Goal: Task Accomplishment & Management: Manage account settings

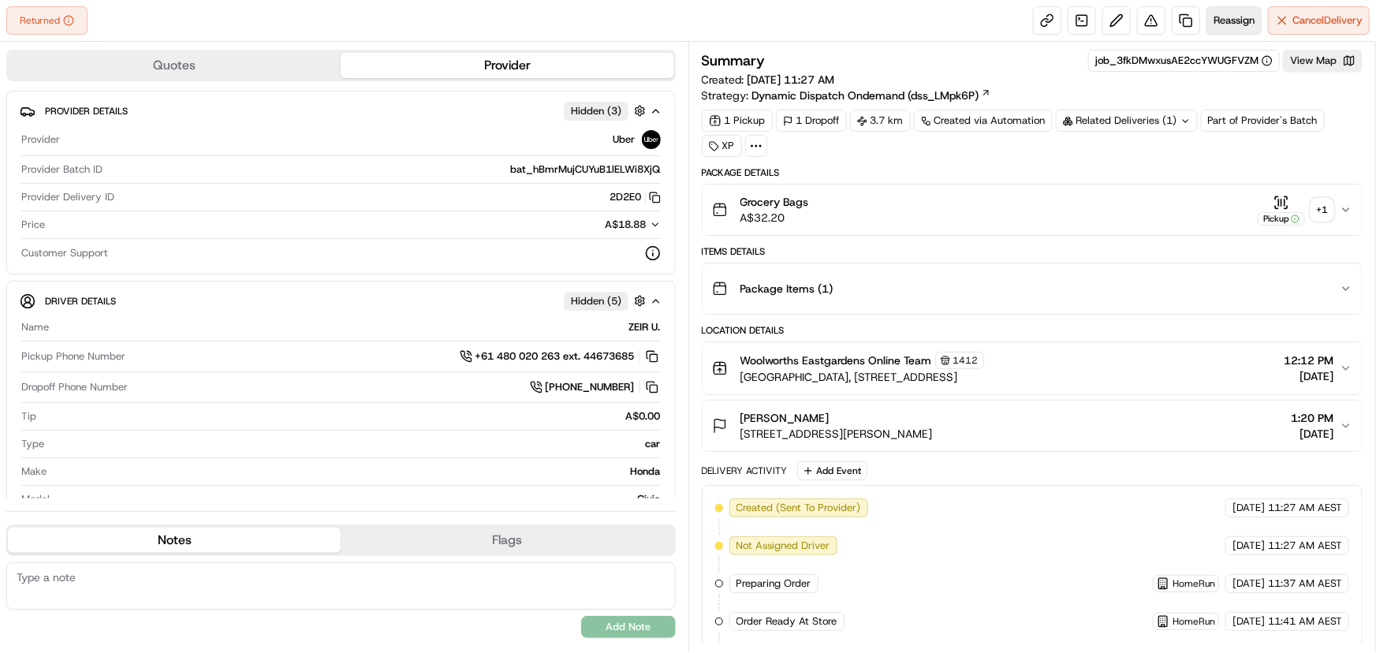
click at [1226, 16] on span "Reassign" at bounding box center [1234, 20] width 41 height 14
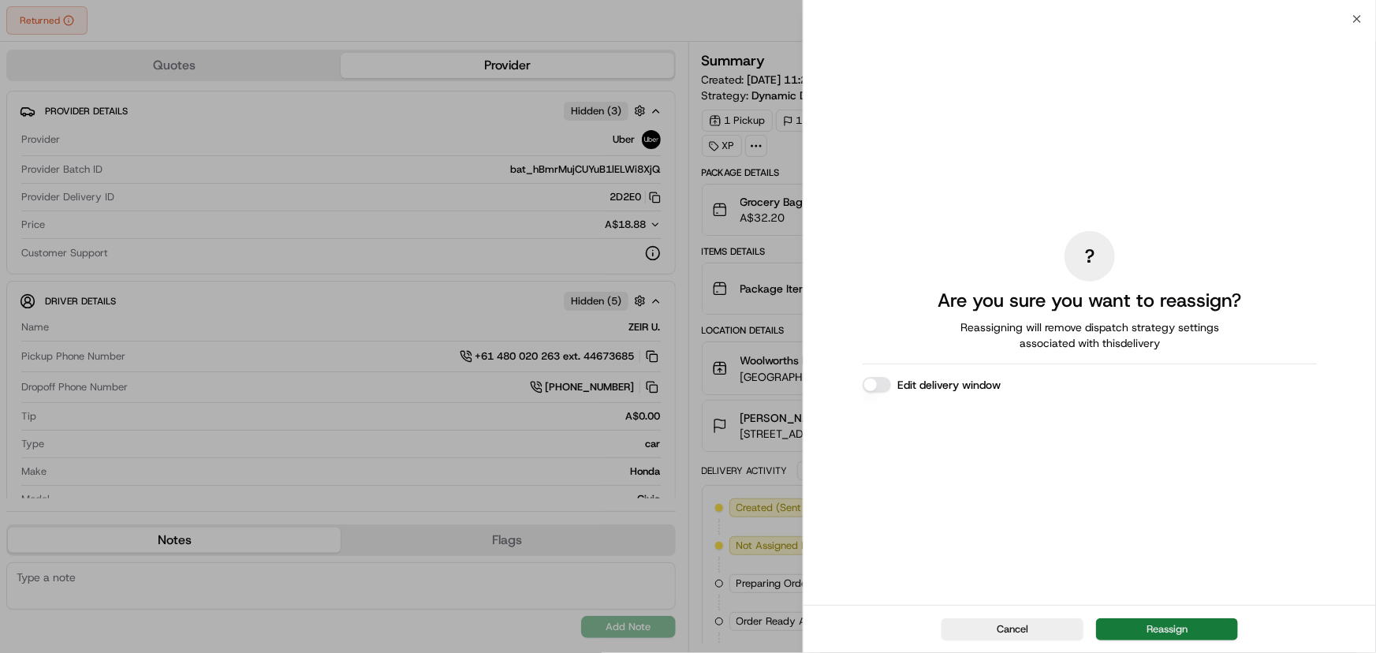
click at [1167, 625] on button "Reassign" at bounding box center [1167, 629] width 142 height 22
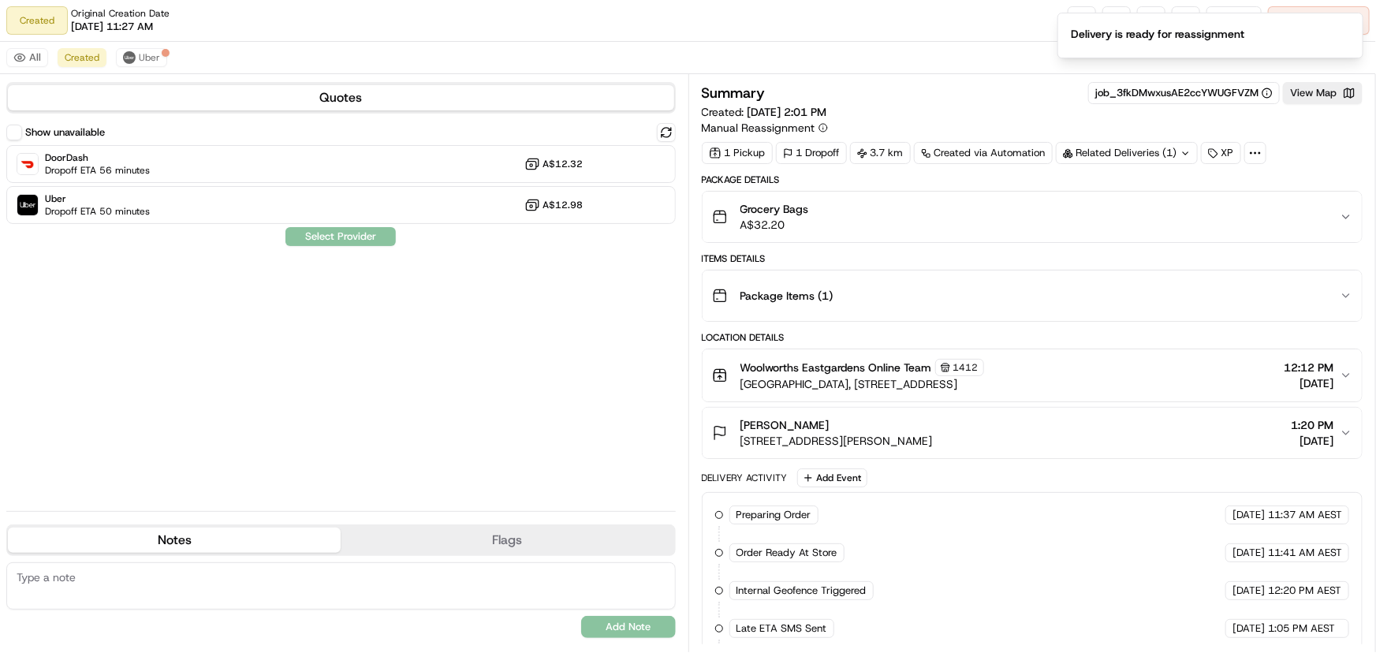
click at [185, 583] on textarea at bounding box center [341, 585] width 670 height 47
click at [137, 572] on textarea at bounding box center [341, 585] width 670 height 47
paste textarea "0493566397"
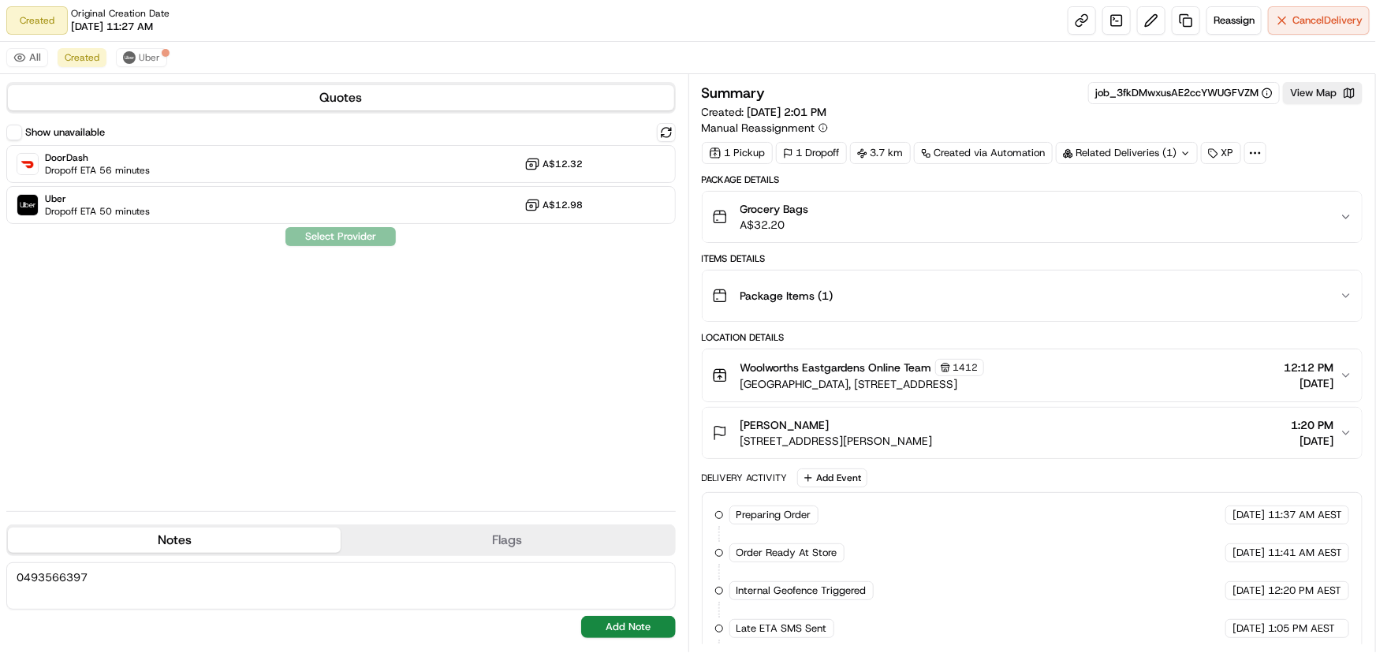
click at [174, 578] on textarea "0493566397" at bounding box center [341, 585] width 670 height 47
click at [370, 585] on textarea "PLEASE RING UPON DELIVERY: 0493566397" at bounding box center [341, 585] width 670 height 47
type textarea "PLEASE RING UPON DELIVERY: 0493566397"
click at [618, 631] on button "Add Note" at bounding box center [628, 627] width 95 height 22
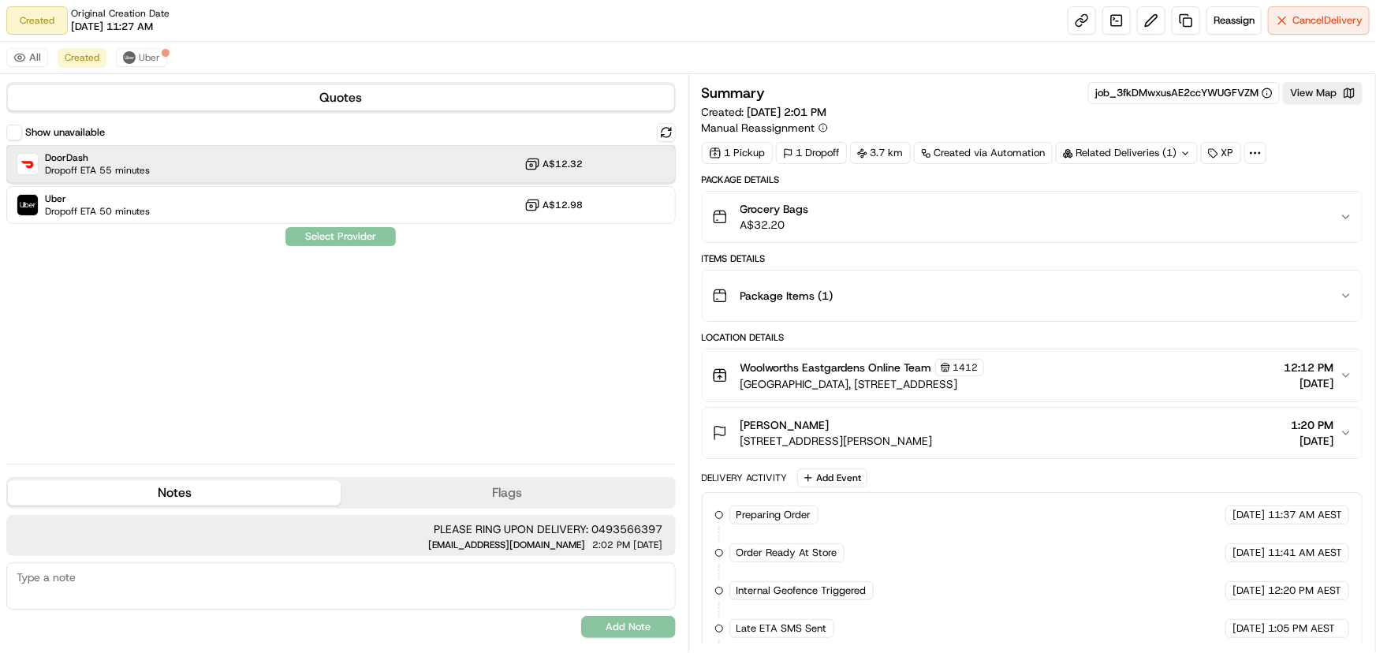
click at [241, 155] on div "DoorDash Dropoff ETA 55 minutes A$12.32" at bounding box center [341, 164] width 670 height 38
click at [200, 584] on textarea at bounding box center [341, 585] width 670 height 47
click at [326, 237] on button "Assign Provider" at bounding box center [341, 236] width 112 height 19
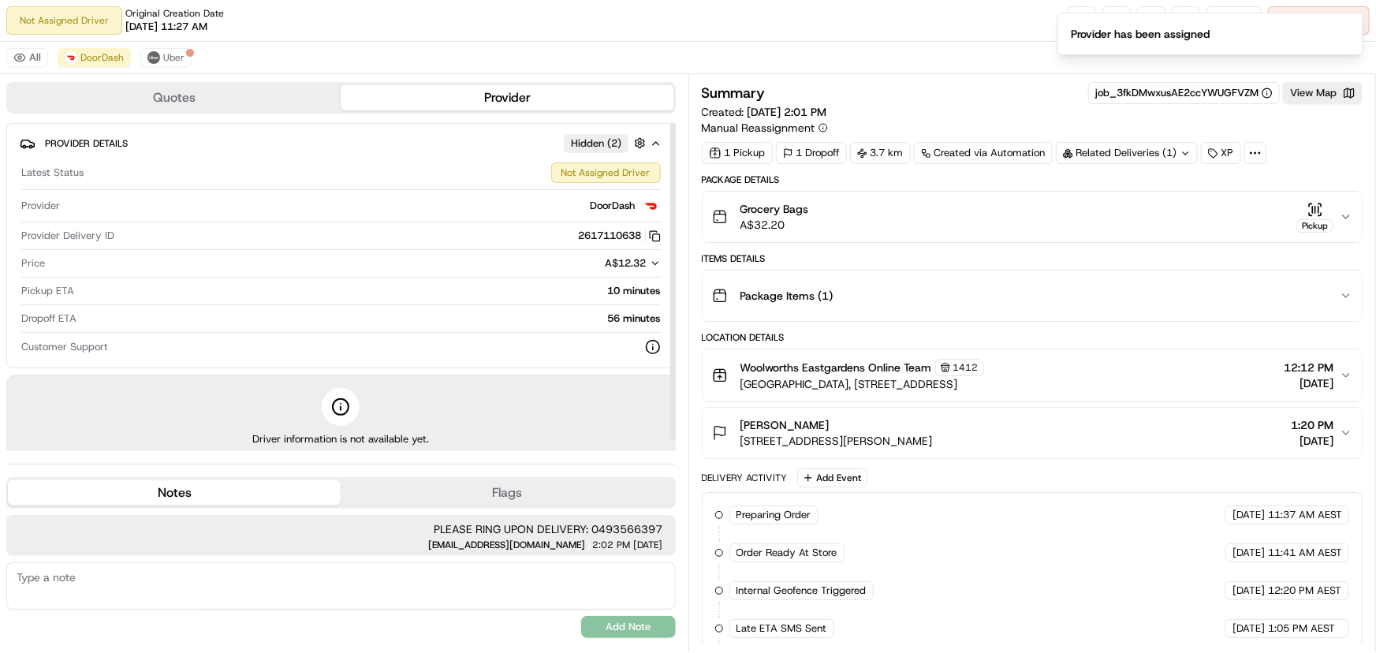
click at [160, 588] on textarea at bounding box center [341, 585] width 670 height 47
paste textarea "PLEASE RING UPON DELIVERY: 0493566397"
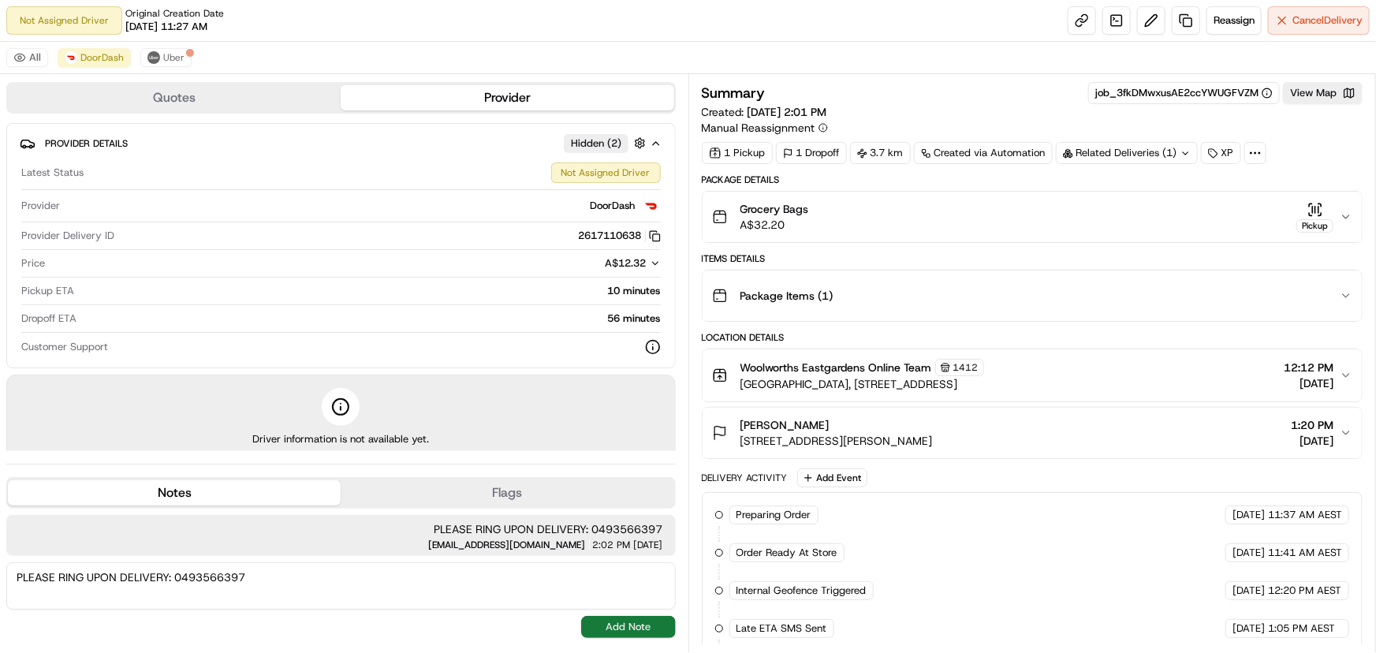
type textarea "PLEASE RING UPON DELIVERY: 0493566397"
click at [606, 629] on button "Add Note" at bounding box center [628, 627] width 95 height 22
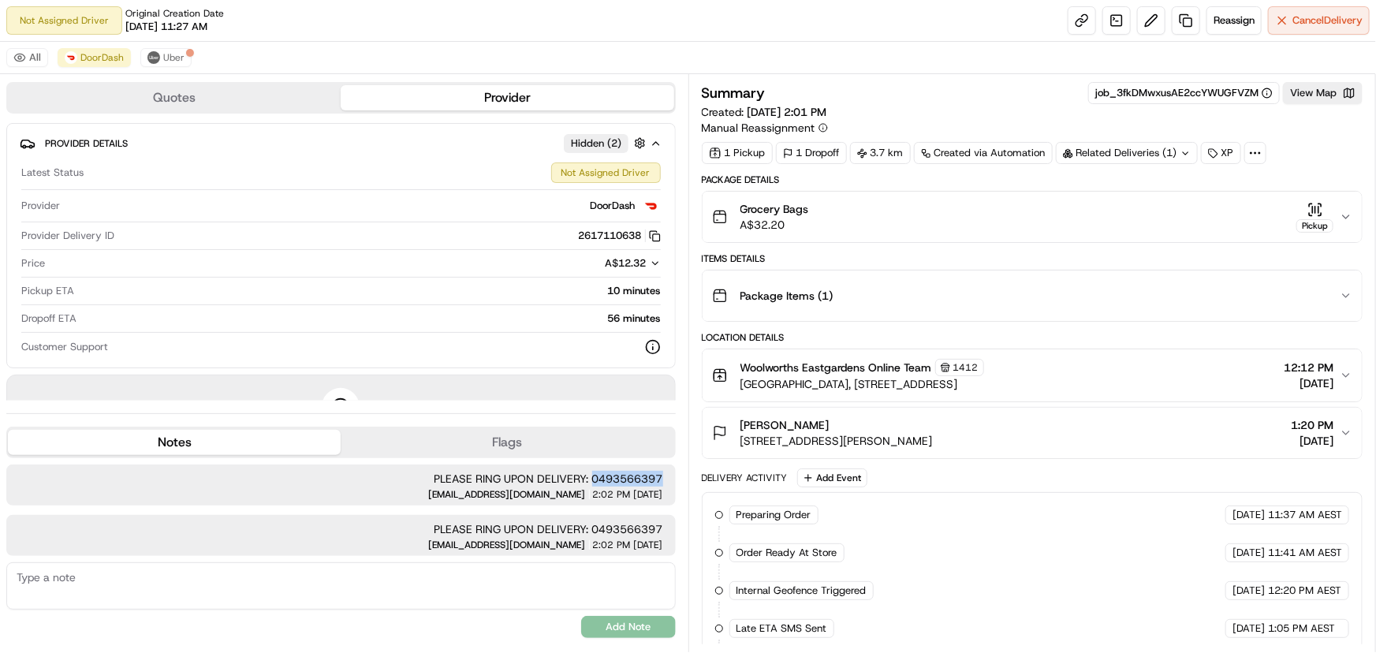
drag, startPoint x: 592, startPoint y: 478, endPoint x: 662, endPoint y: 476, distance: 70.2
click at [666, 475] on div "PLEASE RING UPON DELIVERY: 0493566397 [EMAIL_ADDRESS][DOMAIN_NAME] 2:02 PM [DAT…" at bounding box center [341, 485] width 670 height 41
click at [652, 476] on span "PLEASE RING UPON DELIVERY: 0493566397" at bounding box center [341, 479] width 644 height 16
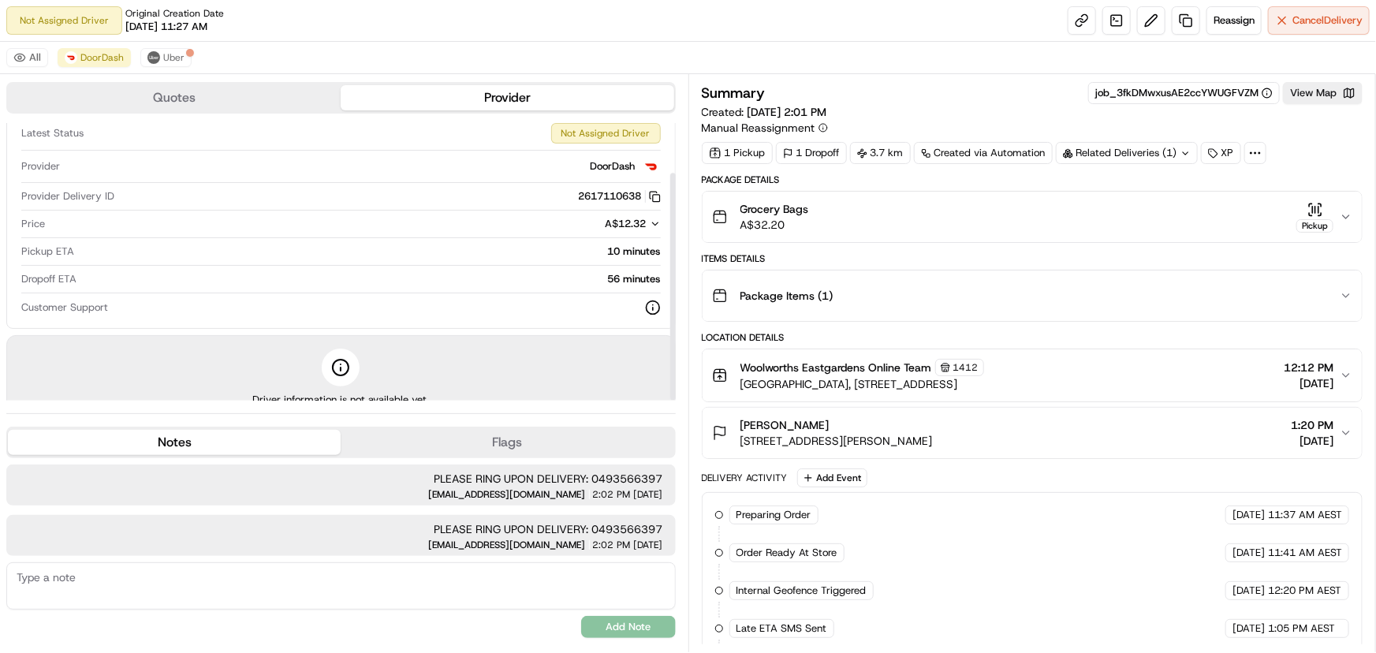
scroll to position [61, 0]
